Goal: Information Seeking & Learning: Learn about a topic

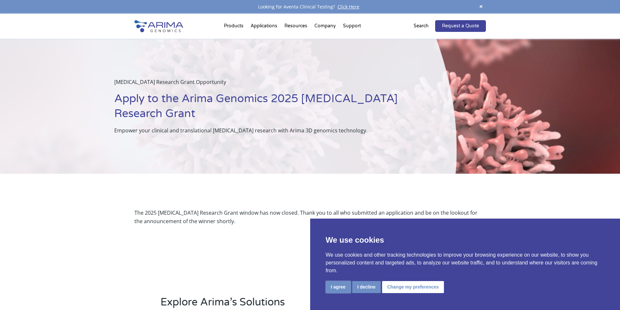
click at [343, 286] on button "I agree" at bounding box center [338, 287] width 25 height 12
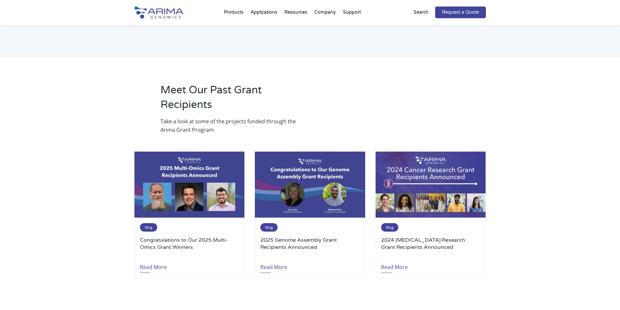
scroll to position [677, 0]
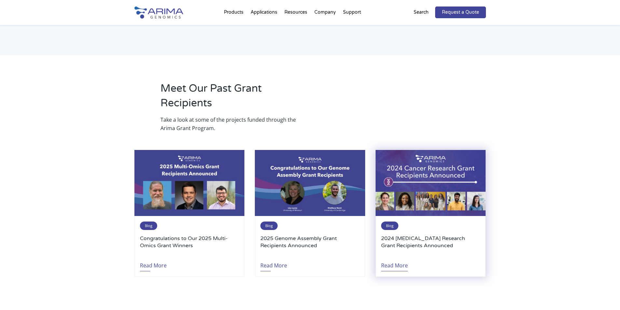
click at [393, 256] on link "Read More" at bounding box center [394, 263] width 27 height 15
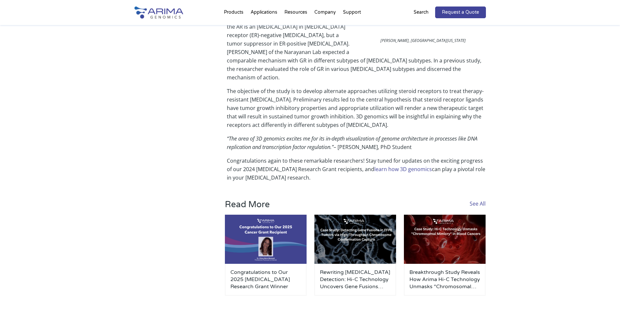
scroll to position [1458, 0]
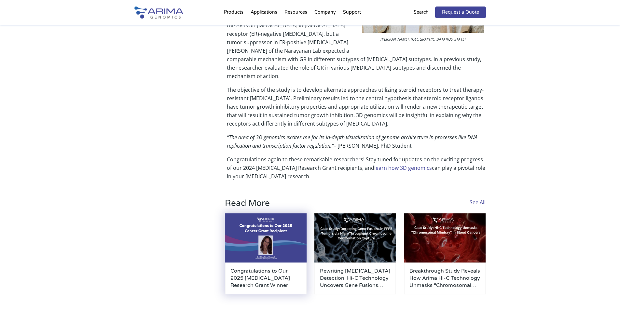
click at [245, 274] on h3 "Congratulations to Our 2025 [MEDICAL_DATA] Research Grant Winner" at bounding box center [265, 278] width 71 height 21
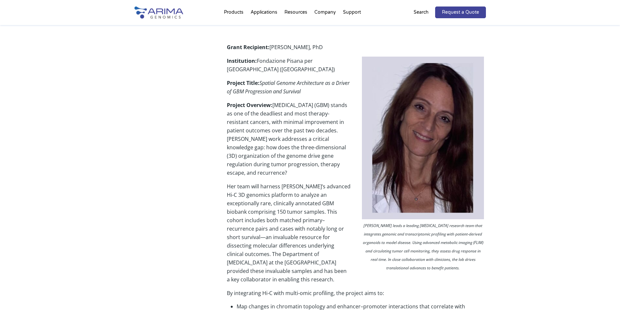
scroll to position [182, 0]
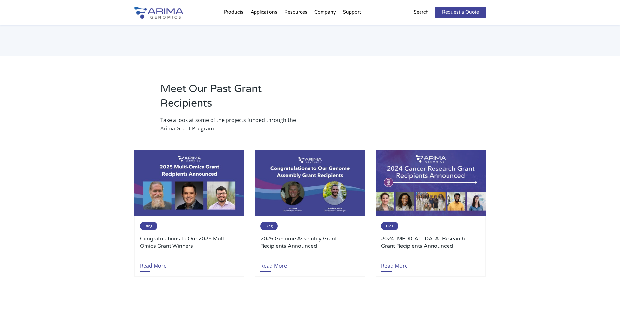
scroll to position [677, 0]
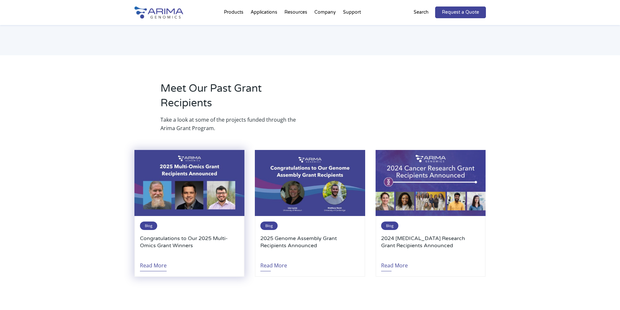
click at [160, 256] on link "Read More" at bounding box center [153, 263] width 27 height 15
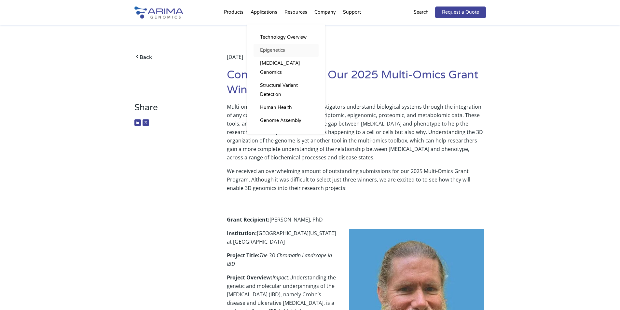
click at [280, 50] on link "Epigenetics" at bounding box center [286, 50] width 65 height 13
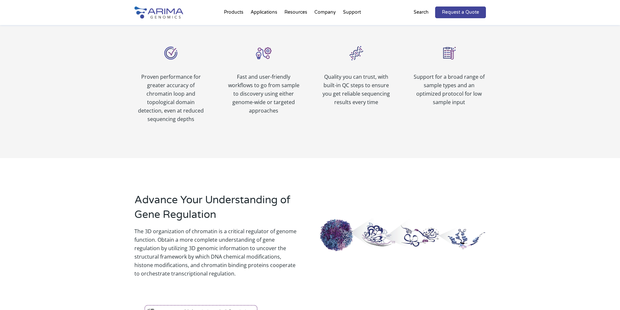
scroll to position [365, 0]
